Goal: Task Accomplishment & Management: Manage account settings

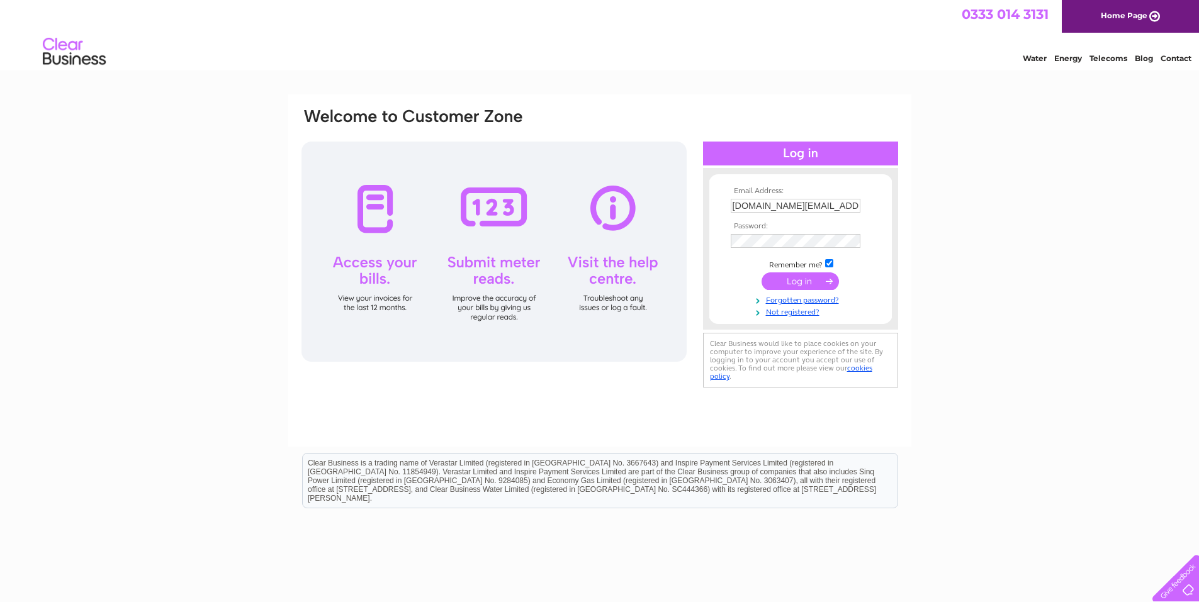
click at [795, 281] on input "submit" at bounding box center [799, 281] width 77 height 18
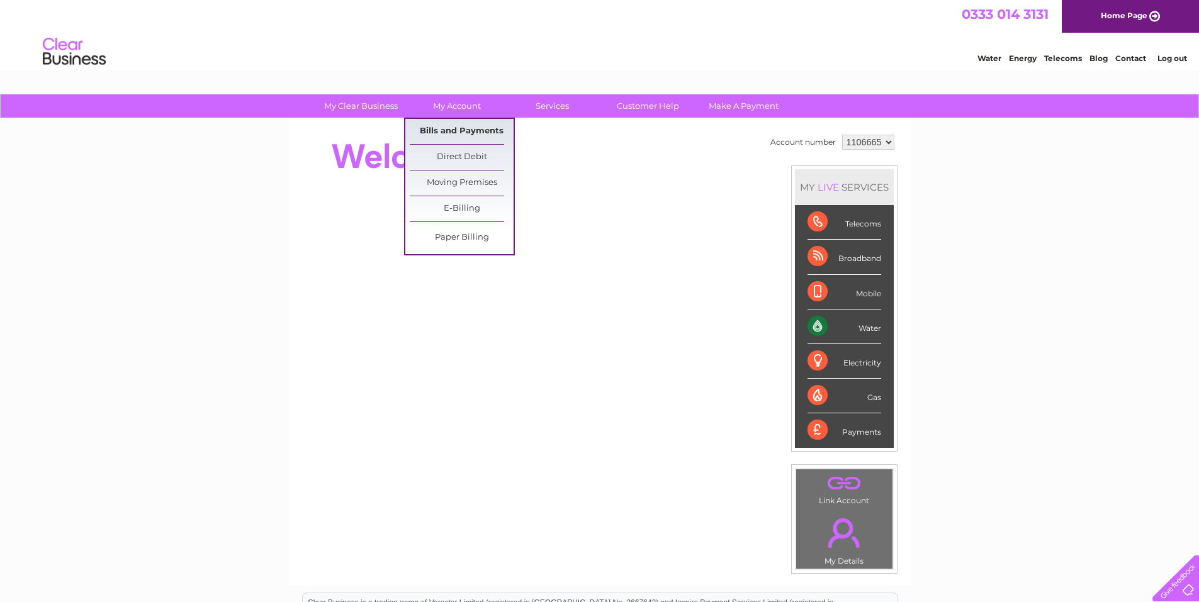
click at [447, 122] on link "Bills and Payments" at bounding box center [462, 131] width 104 height 25
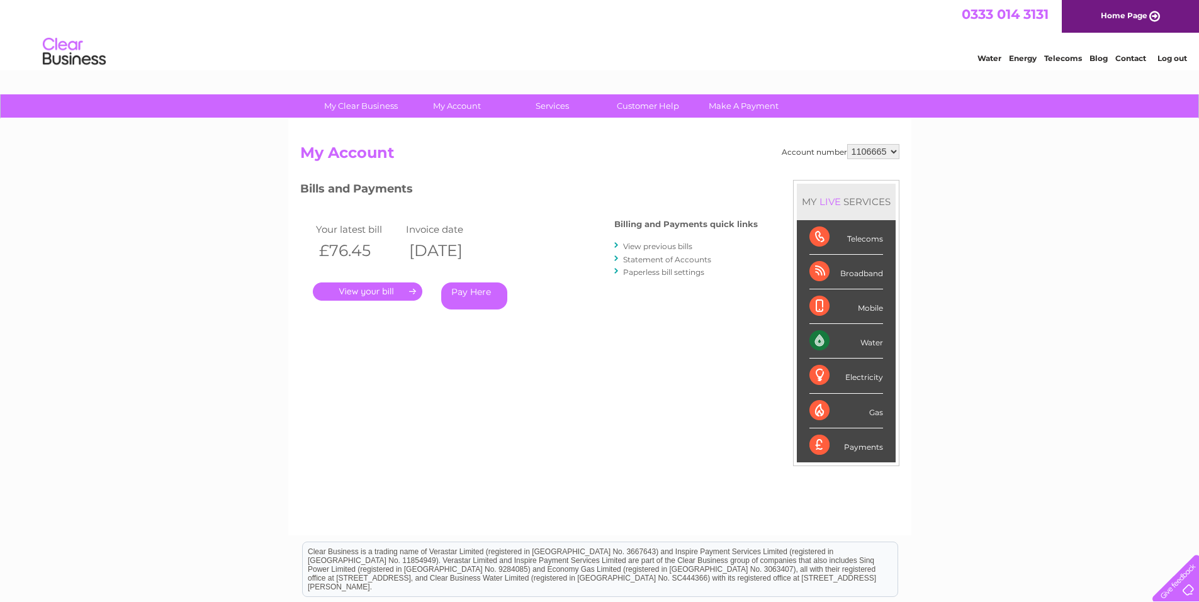
click at [354, 291] on link "." at bounding box center [367, 291] width 109 height 18
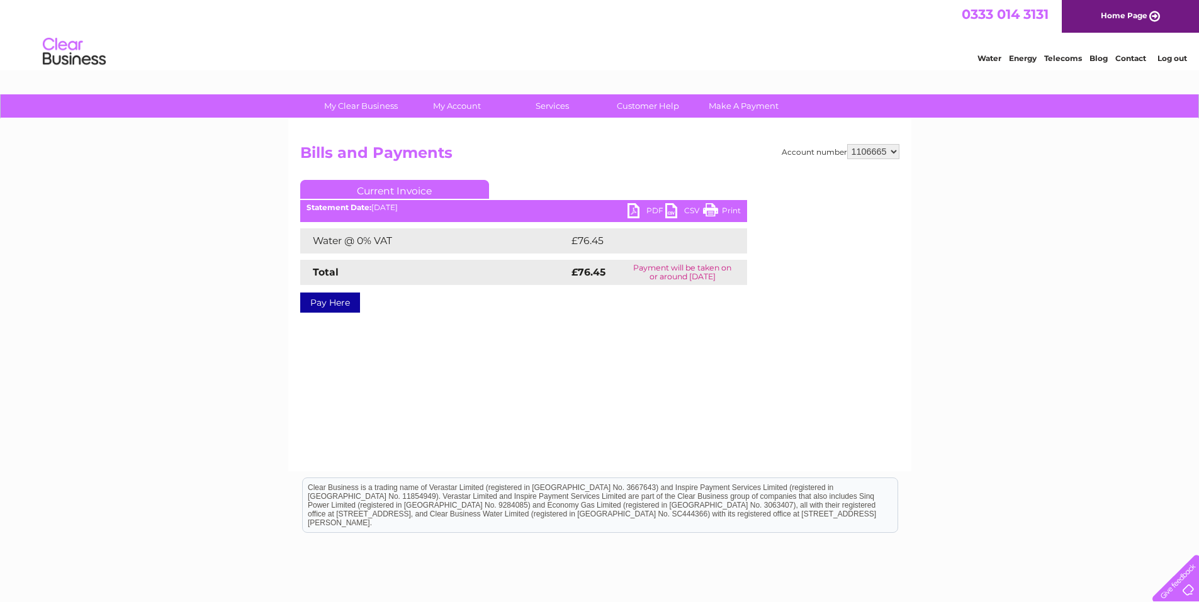
click at [629, 212] on link "PDF" at bounding box center [646, 212] width 38 height 18
